Goal: Task Accomplishment & Management: Manage account settings

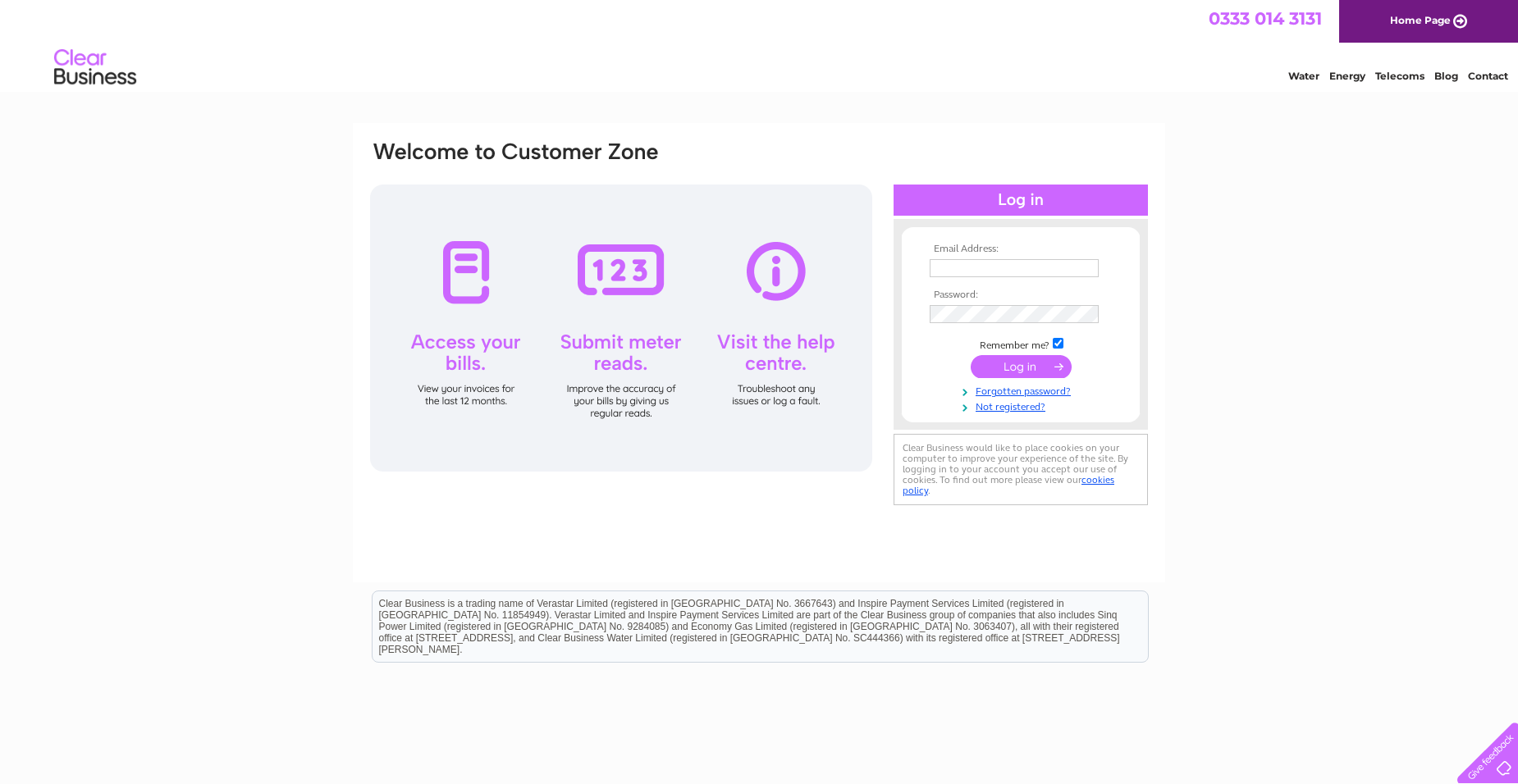
type input "[EMAIL_ADDRESS][DOMAIN_NAME]"
click at [1021, 374] on input "submit" at bounding box center [1021, 366] width 101 height 23
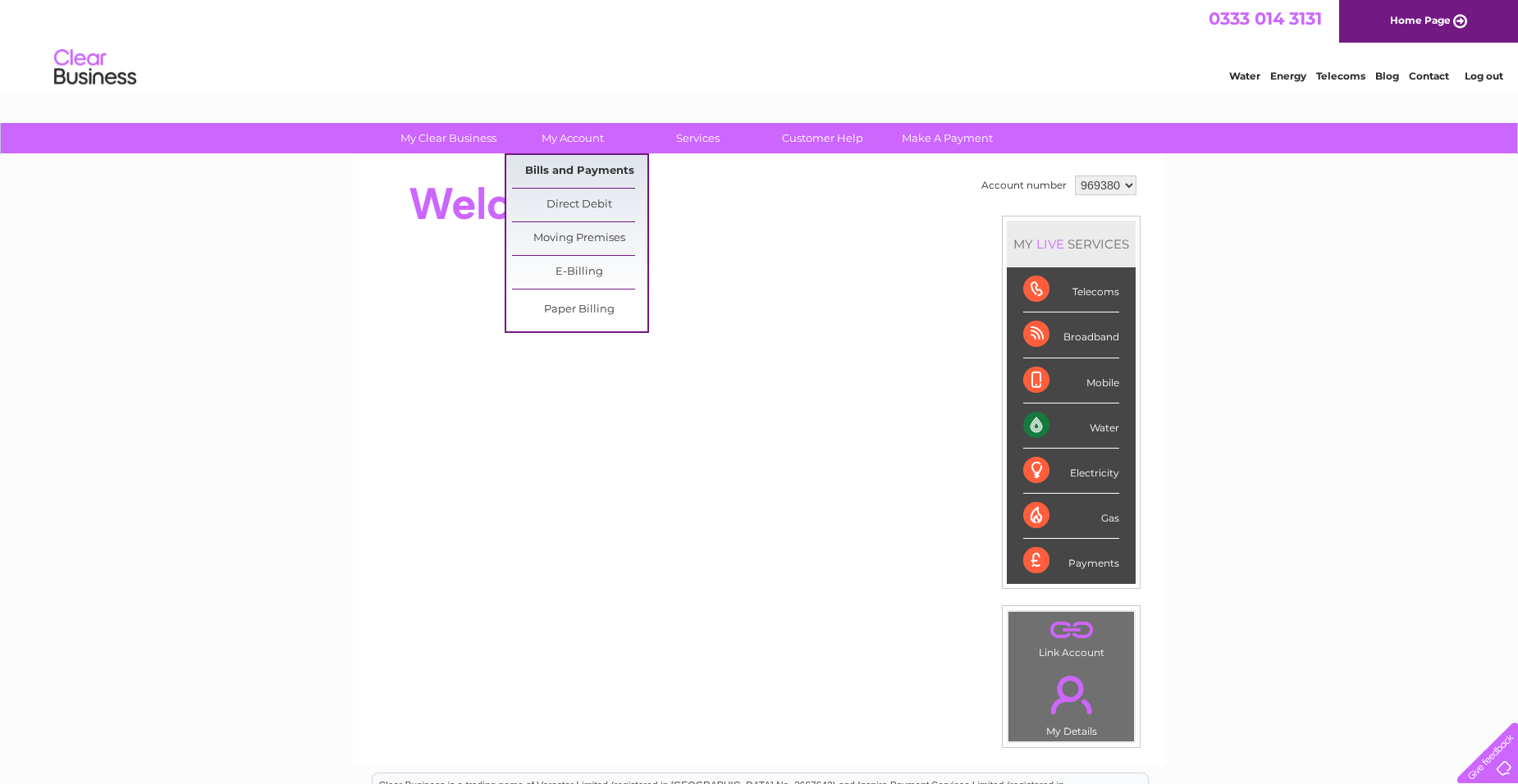
click at [575, 170] on link "Bills and Payments" at bounding box center [579, 172] width 135 height 33
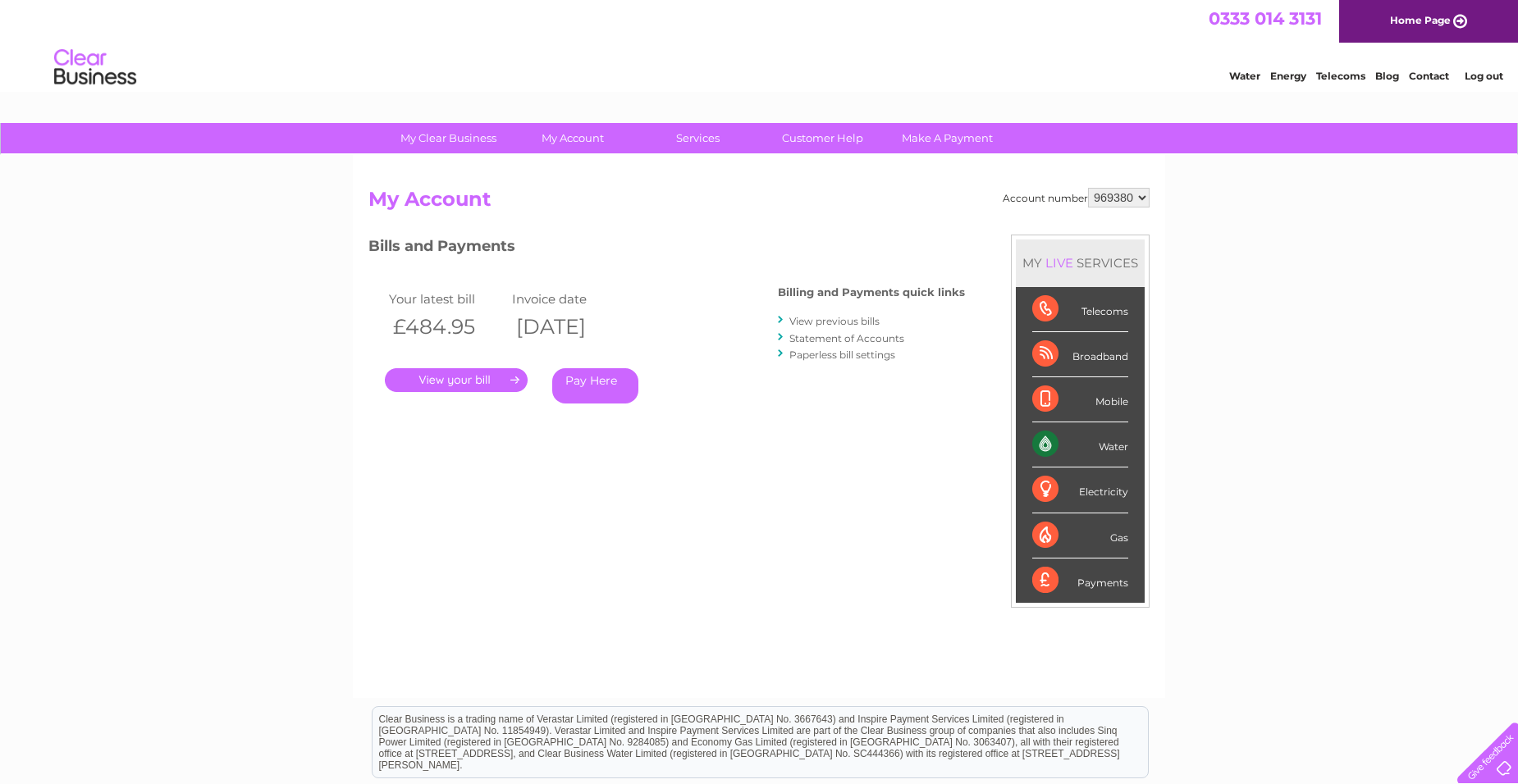
click at [458, 374] on link "." at bounding box center [455, 380] width 143 height 24
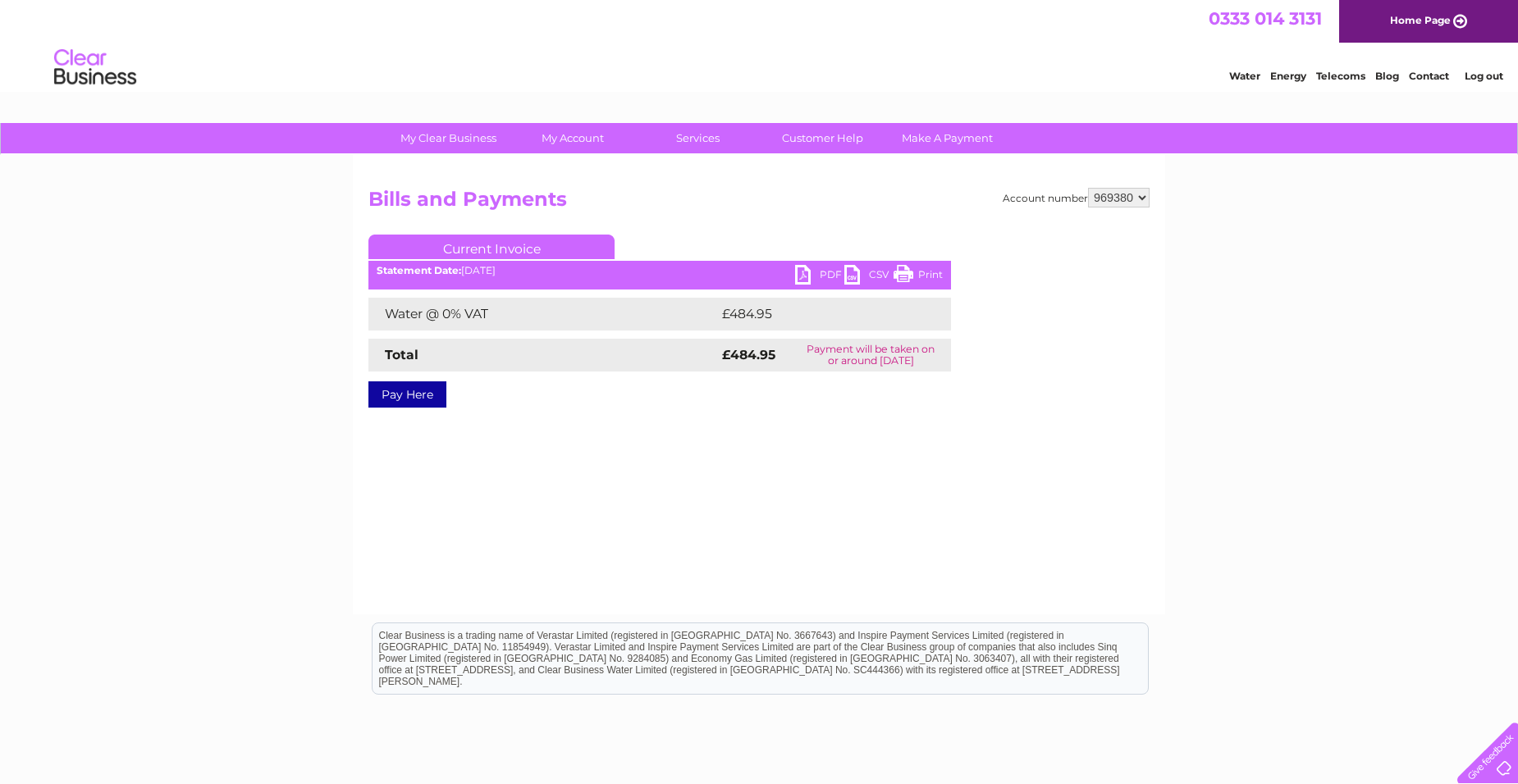
click at [833, 271] on link "PDF" at bounding box center [820, 277] width 49 height 24
